Goal: Consume media (video, audio)

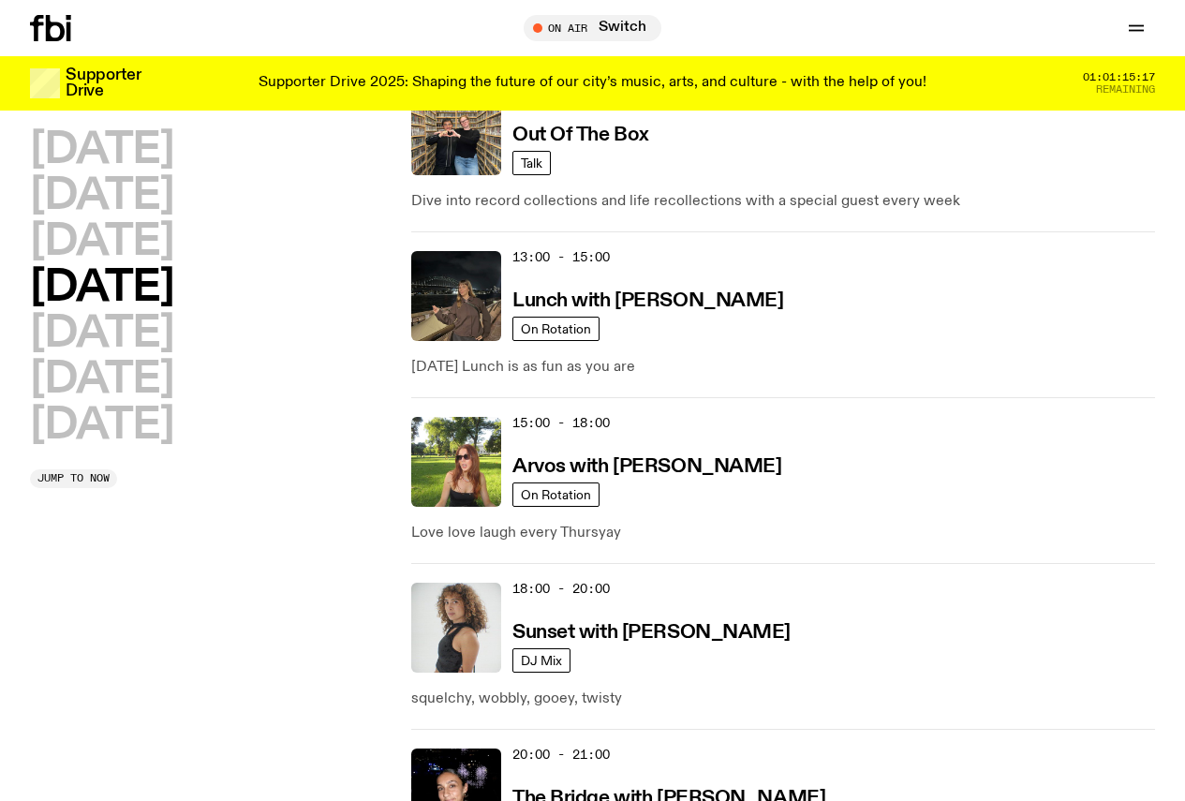
scroll to position [614, 0]
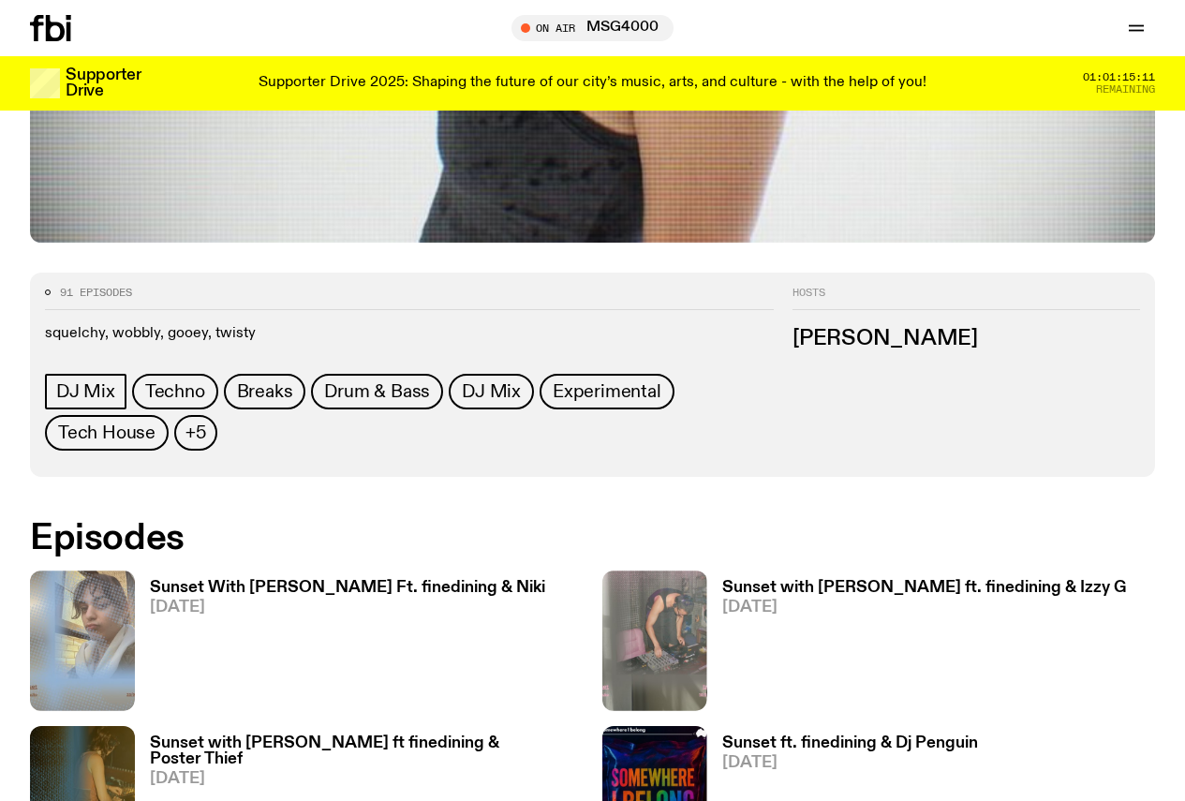
scroll to position [551, 0]
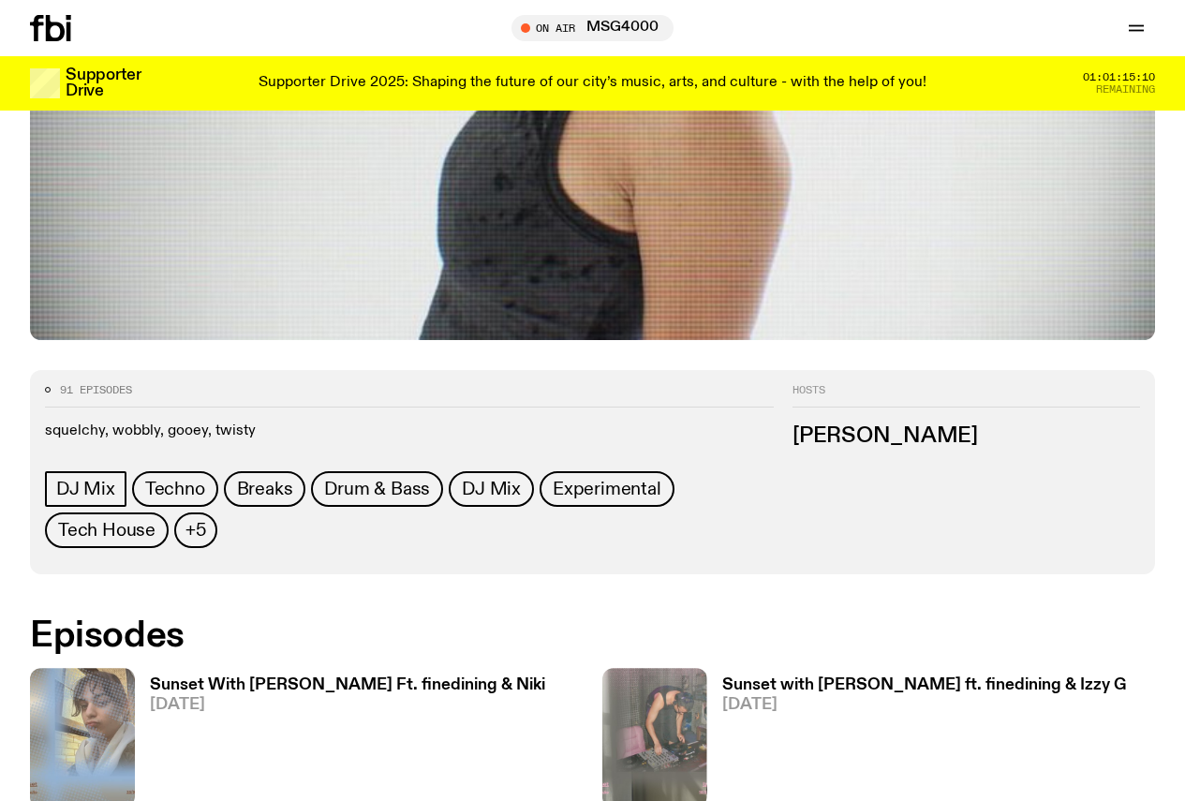
click at [199, 677] on h3 "Sunset With [PERSON_NAME] Ft. finedining & Niki" at bounding box center [347, 685] width 395 height 16
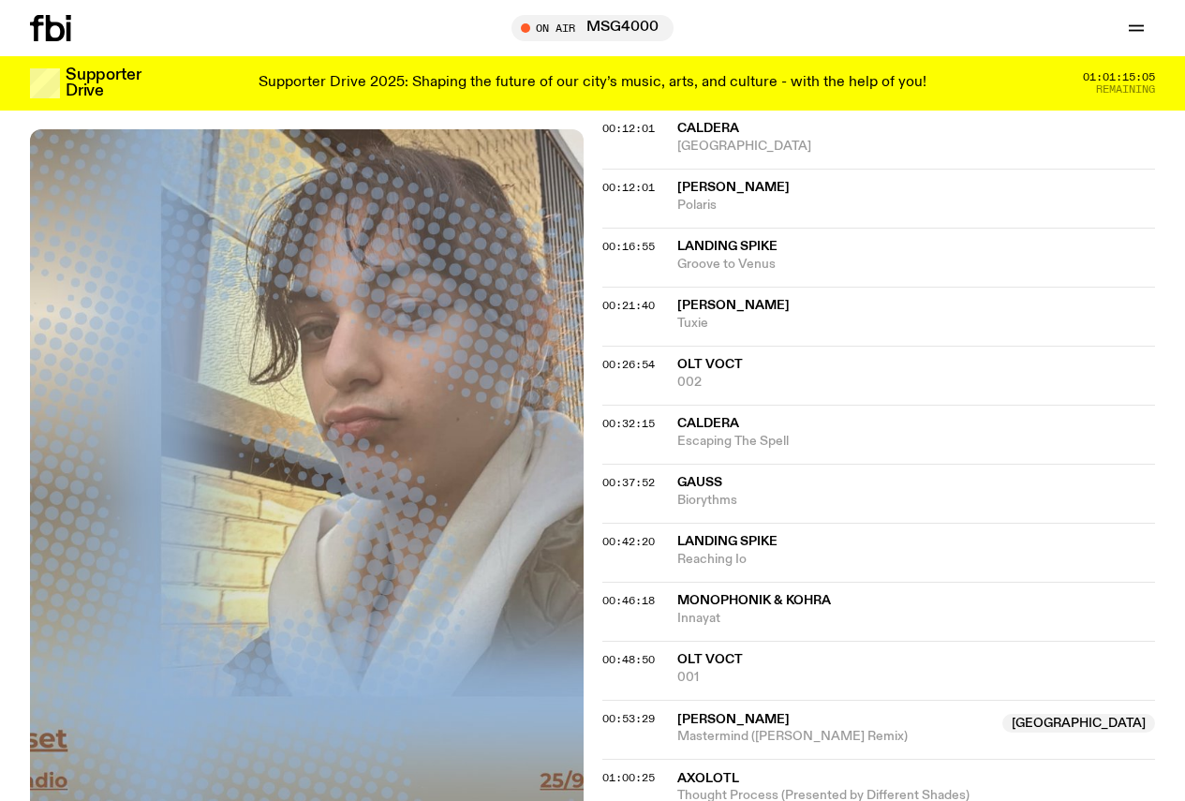
scroll to position [648, 0]
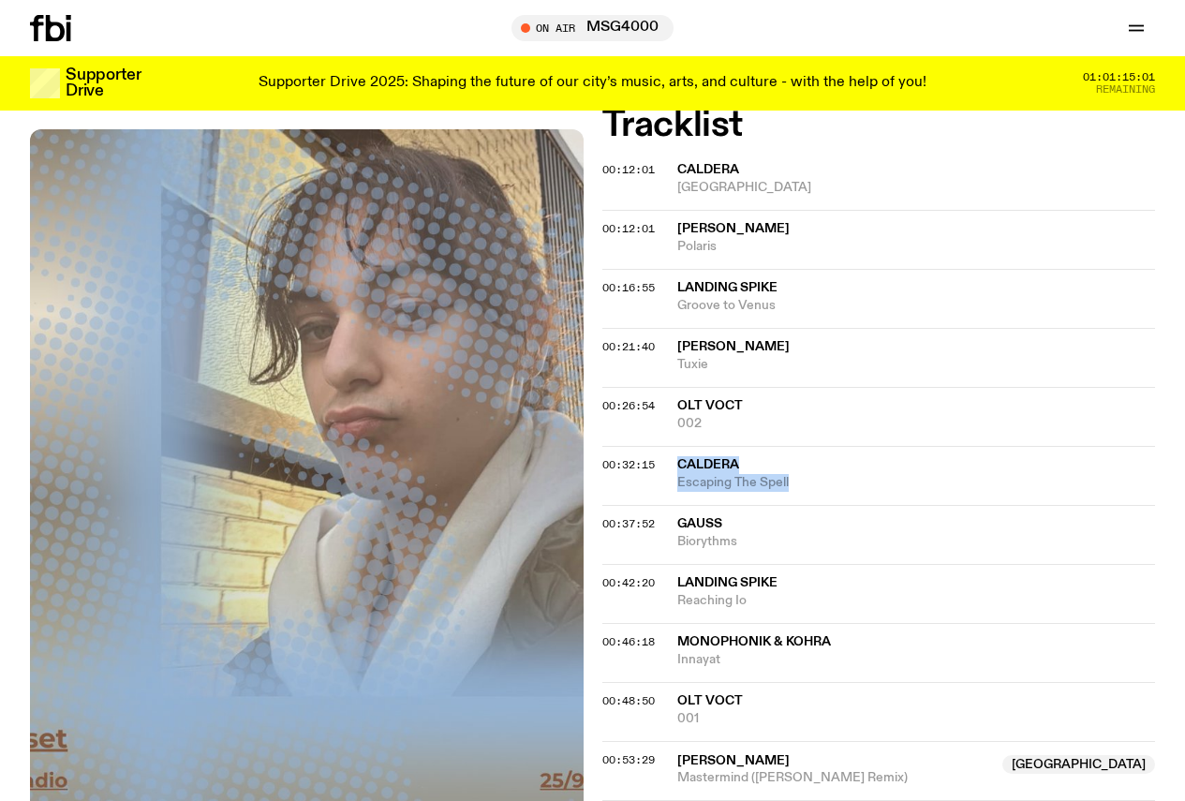
drag, startPoint x: 671, startPoint y: 416, endPoint x: 801, endPoint y: 456, distance: 135.4
click at [801, 456] on div "00:32:15 Caldera Escaping The Spell" at bounding box center [878, 475] width 553 height 59
copy div "Caldera Escaping The Spell"
drag, startPoint x: 678, startPoint y: 476, endPoint x: 756, endPoint y: 501, distance: 81.7
click at [756, 515] on div "Gauss Biorythms" at bounding box center [916, 533] width 479 height 36
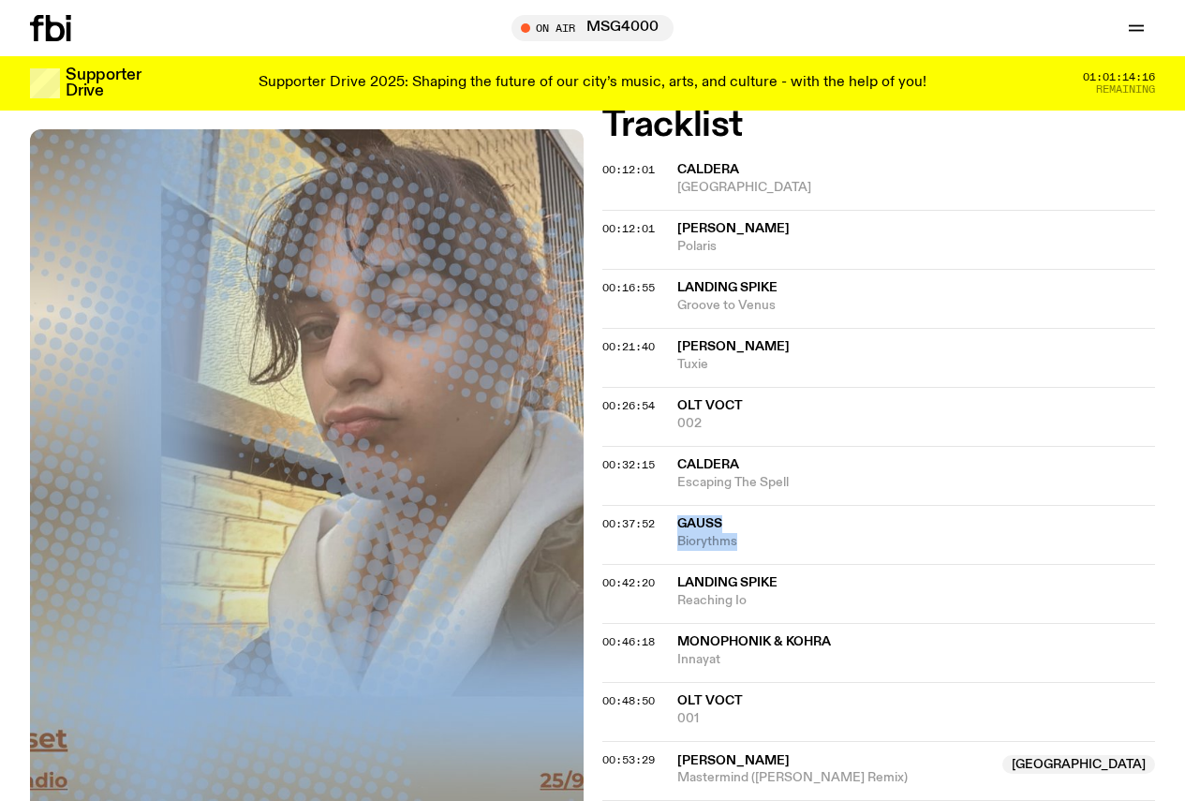
copy div "Gauss Biorythms"
